Goal: Information Seeking & Learning: Understand process/instructions

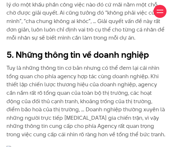
scroll to position [1296, 0]
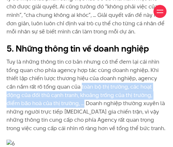
drag, startPoint x: 71, startPoint y: 59, endPoint x: 48, endPoint y: 76, distance: 28.4
click at [48, 76] on p "Tuy là những thông tin cơ bản nhưng có thể đem lại cái nhìn tổng quan cho phía …" at bounding box center [87, 95] width 160 height 75
copy p "toàn bộ thị trường, các hoạt động của đối thủ cạnh tranh, khoảng trống của thị …"
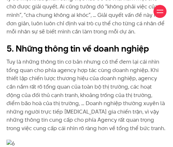
click at [72, 104] on p "Tuy là những thông tin cơ bản nhưng có thể đem lại cái nhìn tổng quan cho phía …" at bounding box center [87, 95] width 160 height 75
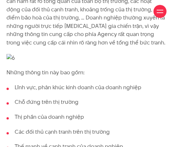
scroll to position [1398, 0]
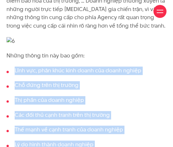
drag, startPoint x: 18, startPoint y: 133, endPoint x: 9, endPoint y: 47, distance: 86.6
click at [9, 67] on ul "Lĩnh vực, phân khúc kinh doanh của doanh nghiệp Chỗ đứng trên thị trường Thị ph…" at bounding box center [87, 115] width 160 height 97
copy ul "Lĩnh vực, phân khúc kinh doanh của doanh nghiệp Chỗ đứng trên thị trường Thị ph…"
click at [123, 126] on li "Thế mạnh về cạnh tranh của doanh nghiệp" at bounding box center [87, 130] width 160 height 8
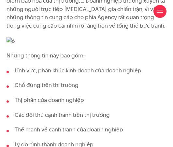
click at [81, 111] on li "Các đối thủ cạnh tranh trên thị trường" at bounding box center [87, 115] width 160 height 8
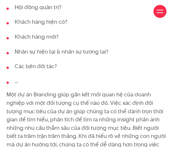
scroll to position [1638, 0]
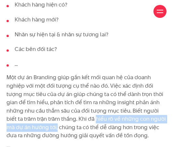
drag, startPoint x: 95, startPoint y: 92, endPoint x: 57, endPoint y: 101, distance: 38.7
click at [57, 101] on p "Một dự án Branding giúp gắn kết mối quan hệ của doanh nghiệp với một đối tượng …" at bounding box center [87, 106] width 160 height 67
copy p "hiểu rõ về những con người mà dự án hướng tới,"
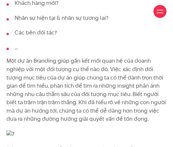
scroll to position [1672, 0]
